Goal: Task Accomplishment & Management: Use online tool/utility

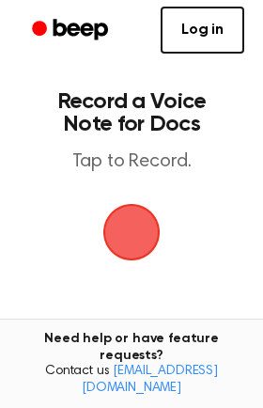
click at [158, 217] on span "button" at bounding box center [132, 232] width 70 height 70
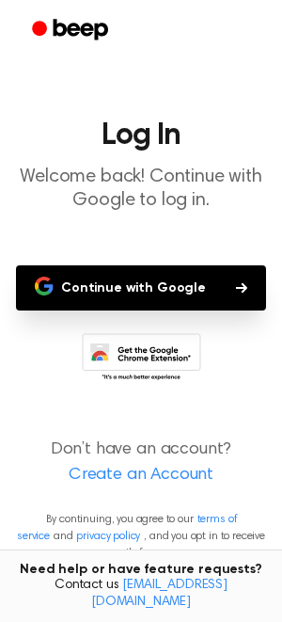
click at [75, 57] on div at bounding box center [141, 30] width 245 height 60
click at [245, 290] on button "Continue with Google" at bounding box center [141, 287] width 250 height 45
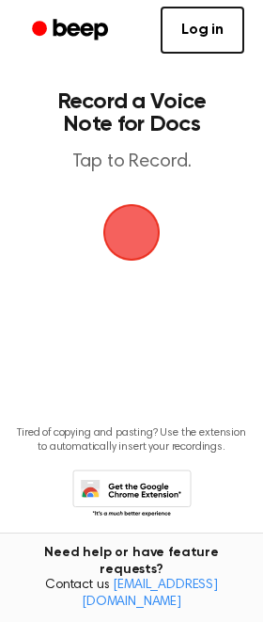
click at [132, 241] on span "button" at bounding box center [131, 232] width 53 height 53
